Goal: Check status: Check status

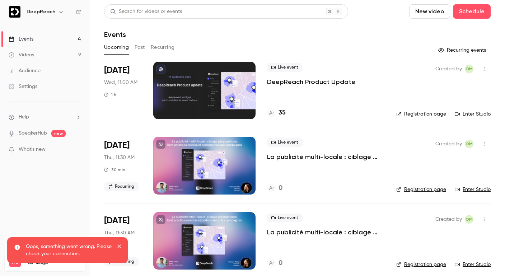
click at [320, 80] on p "DeepReach Product Update" at bounding box center [311, 81] width 88 height 9
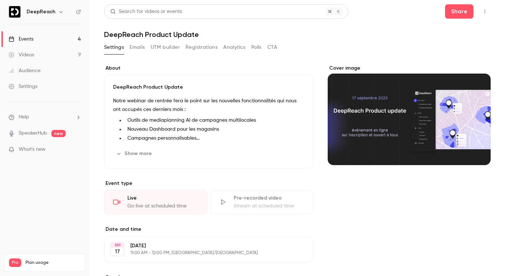
click at [208, 46] on button "Registrations" at bounding box center [201, 47] width 32 height 11
